Goal: Task Accomplishment & Management: Use online tool/utility

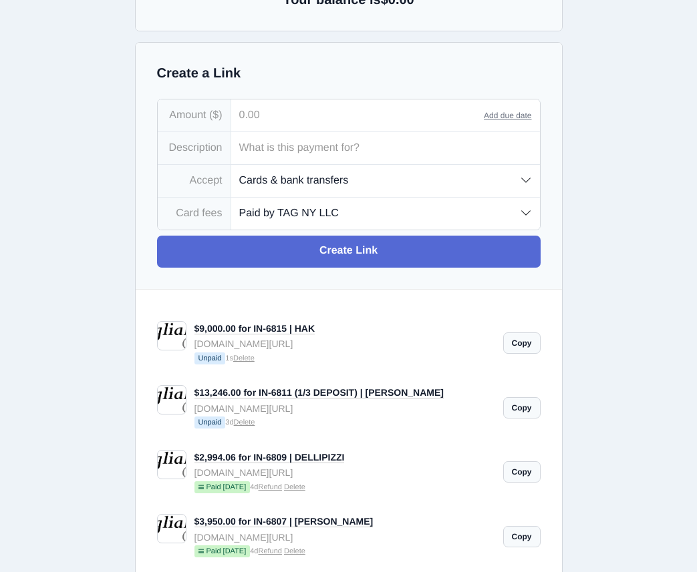
click at [264, 115] on input "tel" at bounding box center [357, 116] width 253 height 32
type input "615.25"
click at [276, 141] on input "text" at bounding box center [385, 148] width 309 height 32
type input "IN-6816 | [PERSON_NAME]"
click at [350, 180] on select "Cards & bank transfers Cards only Bank transfers only" at bounding box center [385, 180] width 309 height 31
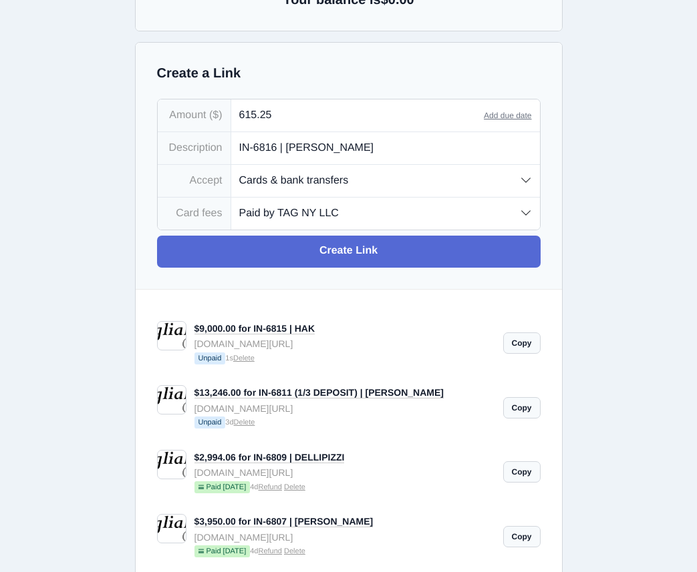
click at [231, 166] on select "Cards & bank transfers Cards only Bank transfers only" at bounding box center [385, 180] width 309 height 31
click at [320, 217] on select "Paid by TAG NY LLC Paid by customer (US) Paid by customer (Int'l)" at bounding box center [385, 213] width 309 height 31
select select "customer"
click at [231, 199] on select "Paid by TAG NY LLC Paid by customer (US) Paid by customer (Int'l)" at bounding box center [385, 213] width 309 height 31
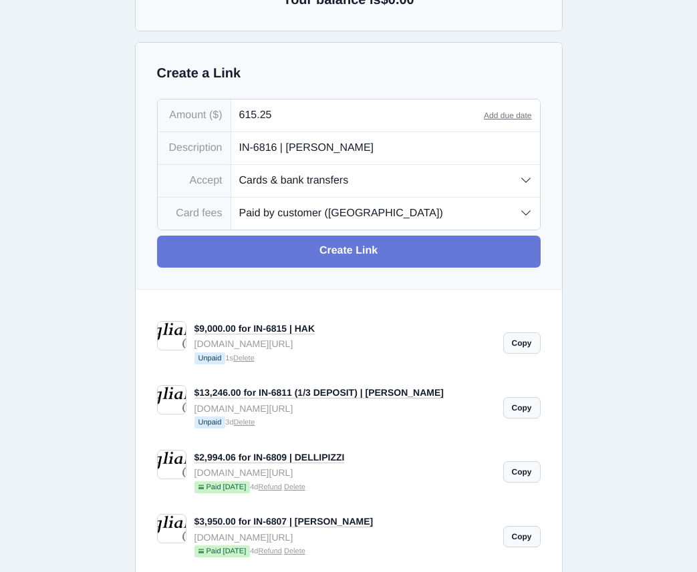
click at [319, 261] on link "Create Link" at bounding box center [348, 252] width 383 height 32
type input "[EMAIL_ADDRESS][DOMAIN_NAME]"
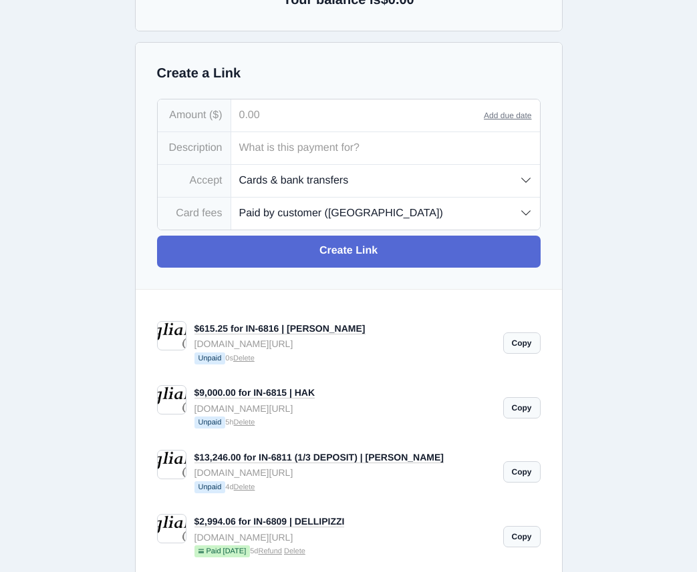
click at [520, 347] on link "Copy" at bounding box center [521, 343] width 37 height 21
